Goal: Information Seeking & Learning: Learn about a topic

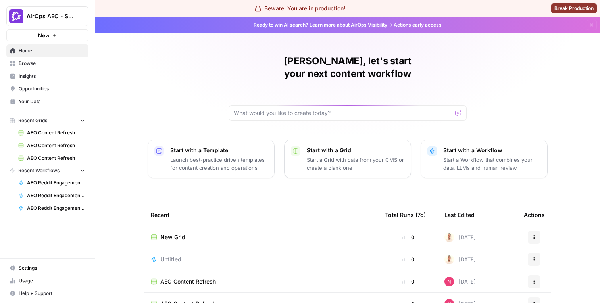
click at [52, 74] on span "Insights" at bounding box center [52, 76] width 66 height 7
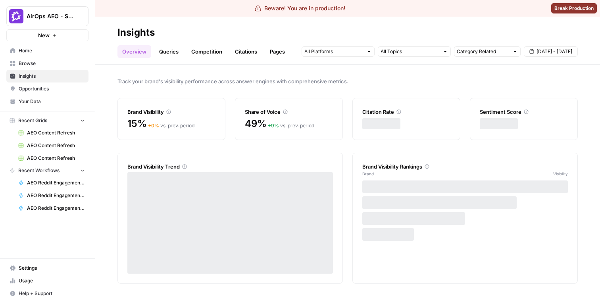
click at [169, 56] on link "Queries" at bounding box center [168, 51] width 29 height 13
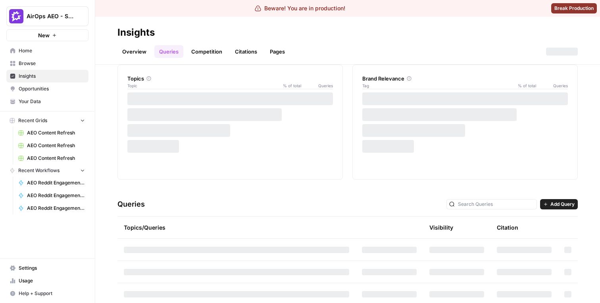
scroll to position [80, 0]
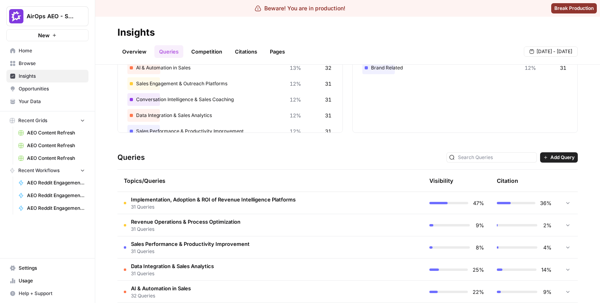
click at [246, 204] on span "31 Queries" at bounding box center [213, 207] width 165 height 7
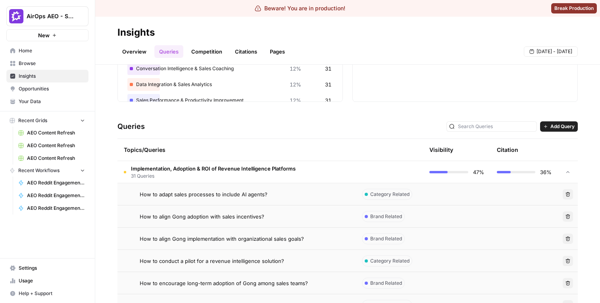
scroll to position [113, 0]
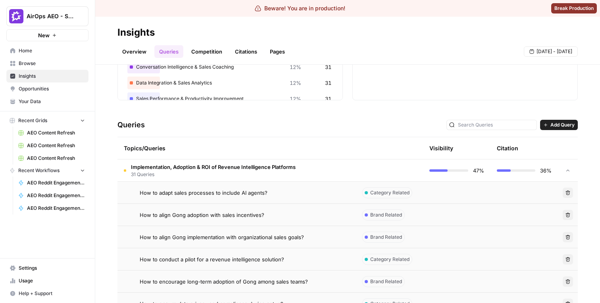
click at [251, 197] on td "How to adapt sales processes to include AI agents?" at bounding box center [236, 193] width 238 height 22
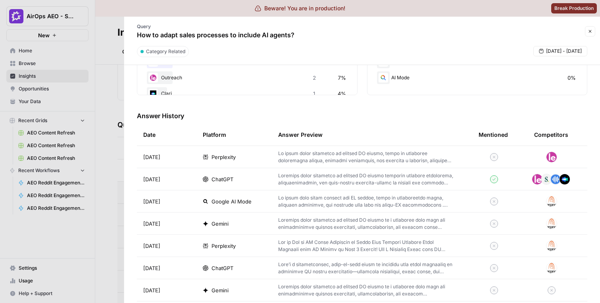
scroll to position [245, 0]
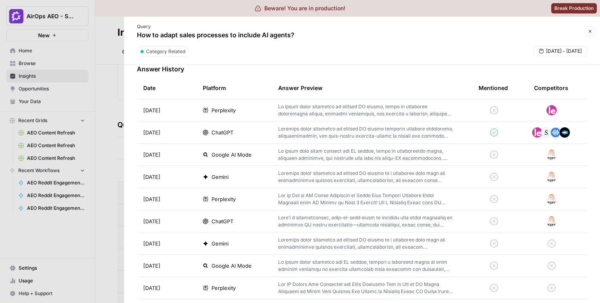
click at [266, 107] on td "Perplexity" at bounding box center [233, 110] width 75 height 22
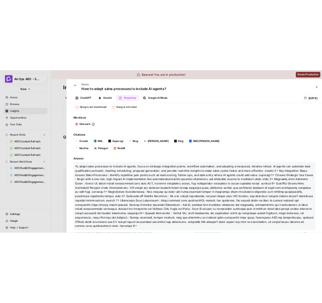
scroll to position [121, 0]
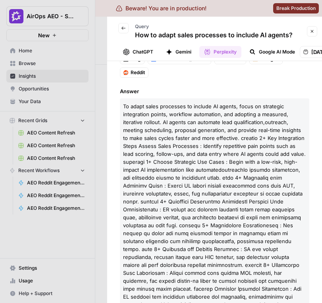
scroll to position [21, 0]
